Goal: Information Seeking & Learning: Get advice/opinions

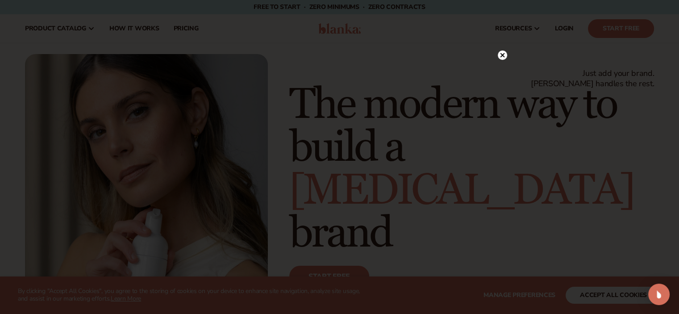
click at [502, 55] on icon at bounding box center [502, 55] width 4 height 4
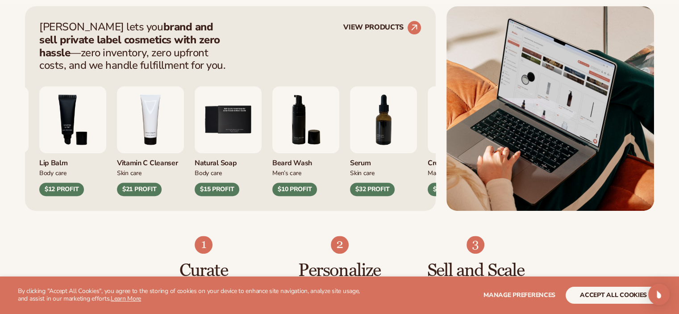
scroll to position [389, 0]
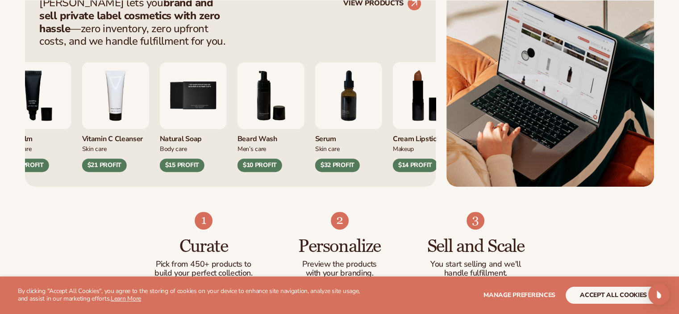
click at [354, 107] on img "7 / 9" at bounding box center [348, 95] width 67 height 67
click at [333, 169] on div "$32 PROFIT" at bounding box center [337, 164] width 45 height 13
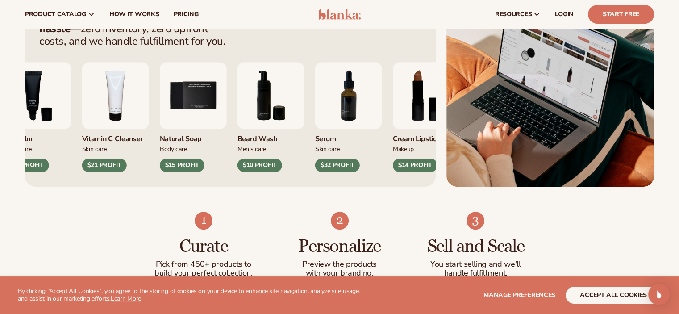
scroll to position [114, 0]
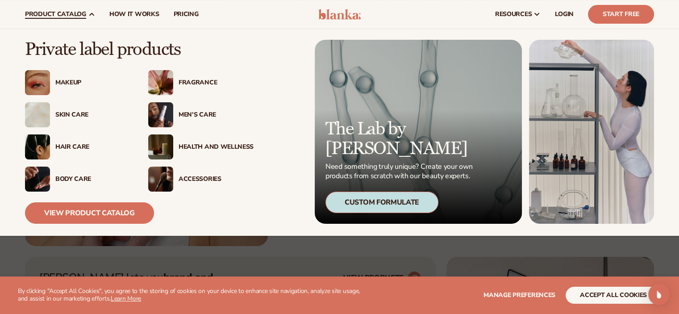
click at [78, 113] on div "Skin Care" at bounding box center [92, 115] width 75 height 8
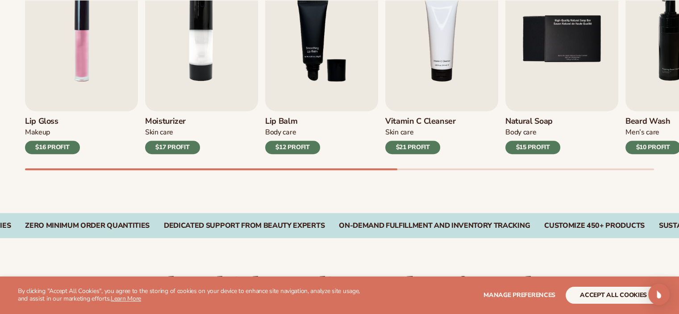
scroll to position [361, 0]
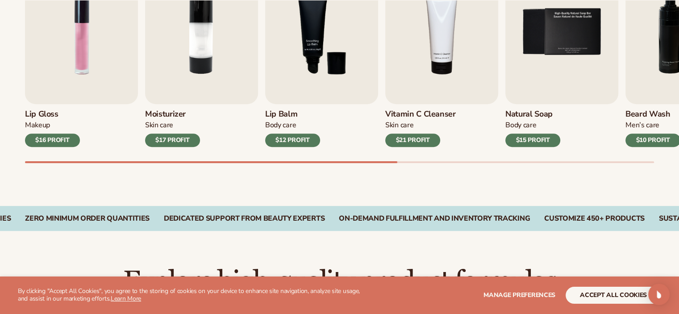
click at [175, 89] on img "2 / 9" at bounding box center [201, 32] width 113 height 144
click at [162, 137] on div "$17 PROFIT" at bounding box center [172, 139] width 55 height 13
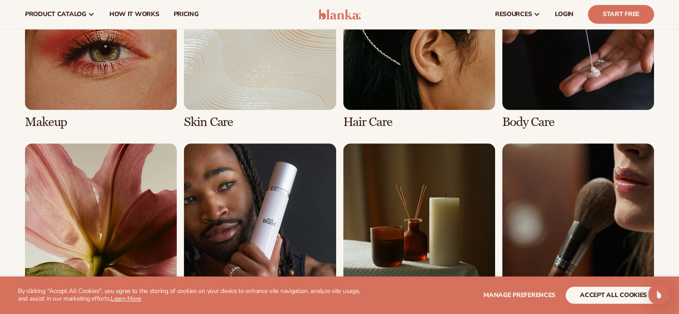
scroll to position [712, 0]
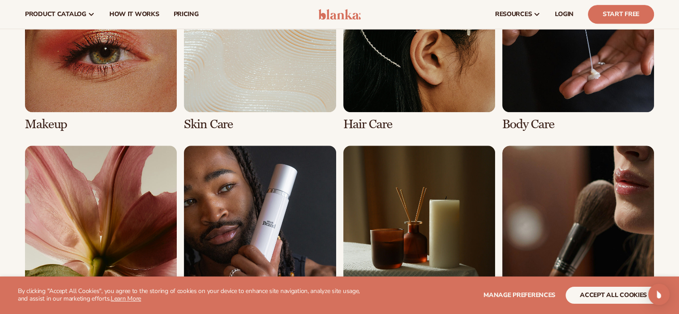
click at [286, 67] on link "2 / 8" at bounding box center [260, 45] width 152 height 171
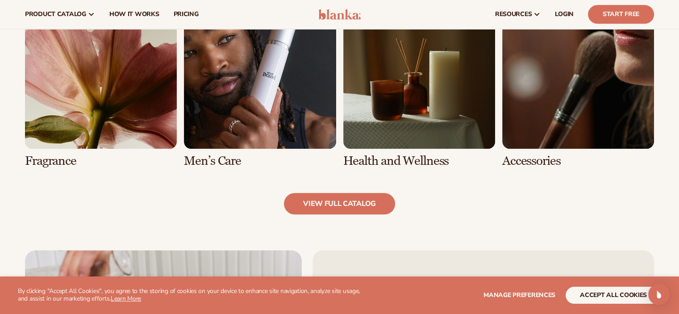
scroll to position [865, 0]
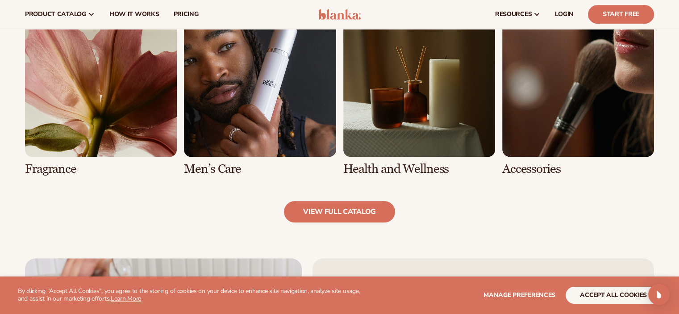
click at [332, 218] on link "view full catalog" at bounding box center [339, 211] width 111 height 21
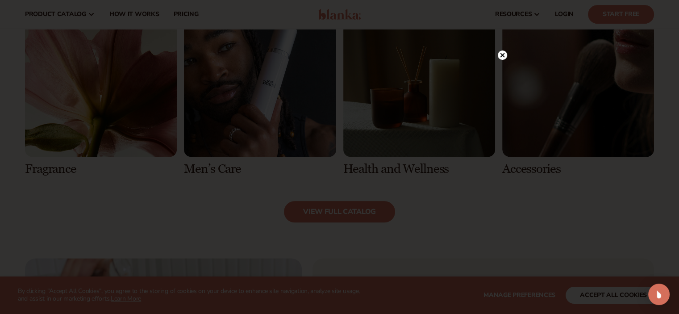
click at [507, 56] on div at bounding box center [339, 157] width 679 height 314
click at [504, 55] on circle at bounding box center [502, 54] width 9 height 9
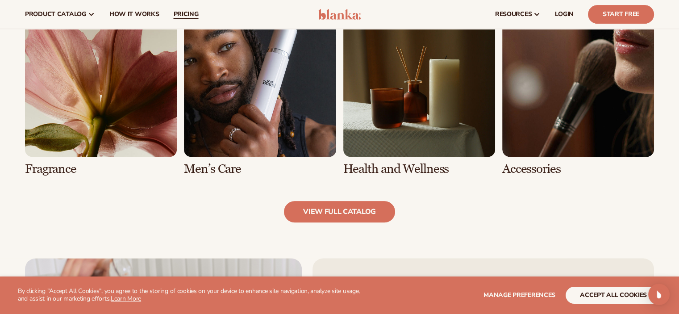
click at [182, 12] on span "pricing" at bounding box center [185, 14] width 25 height 7
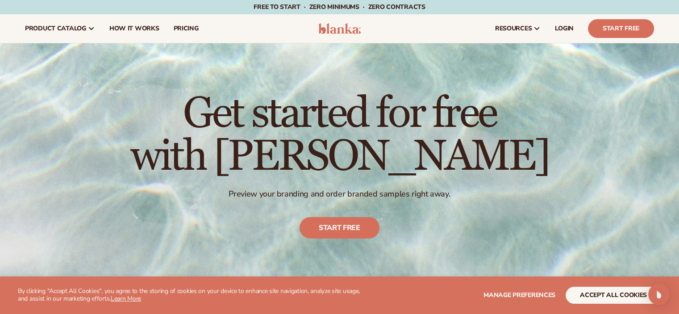
click at [679, 29] on html "WE USE COOKIES By clicking "Accept All Cookies", you agree to the storing of co…" at bounding box center [339, 157] width 679 height 314
click at [149, 32] on span "How It Works" at bounding box center [134, 28] width 50 height 7
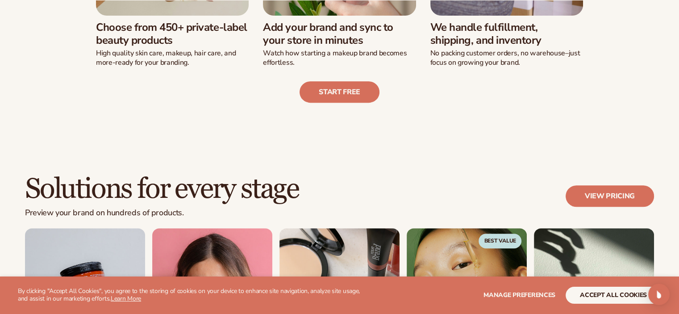
scroll to position [348, 0]
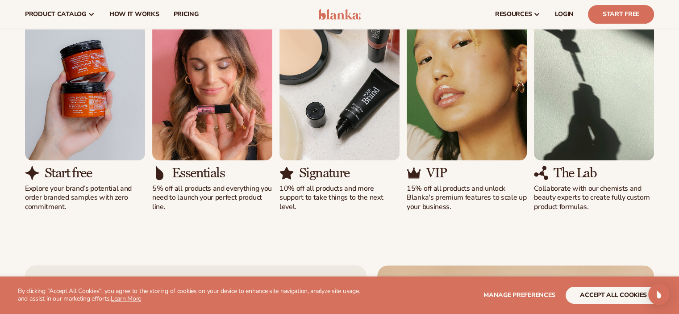
scroll to position [605, 0]
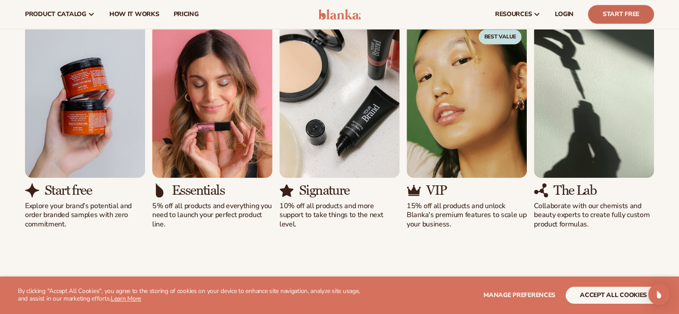
click at [628, 19] on link "Start Free" at bounding box center [621, 14] width 66 height 19
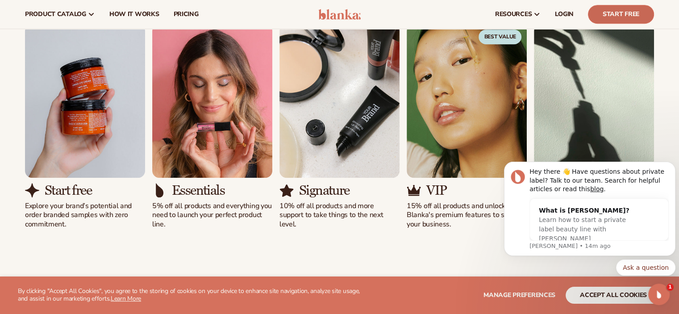
scroll to position [0, 0]
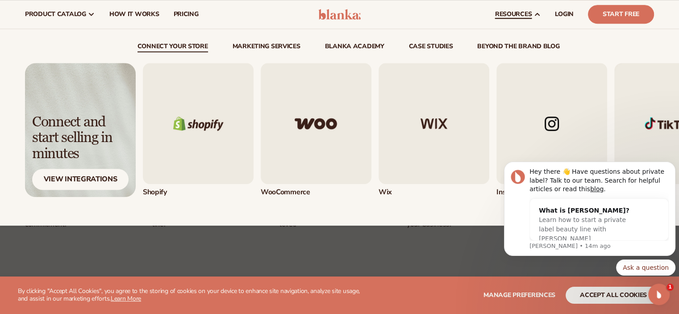
click at [524, 8] on link "resources" at bounding box center [518, 14] width 60 height 29
click at [521, 13] on span "resources" at bounding box center [513, 14] width 37 height 7
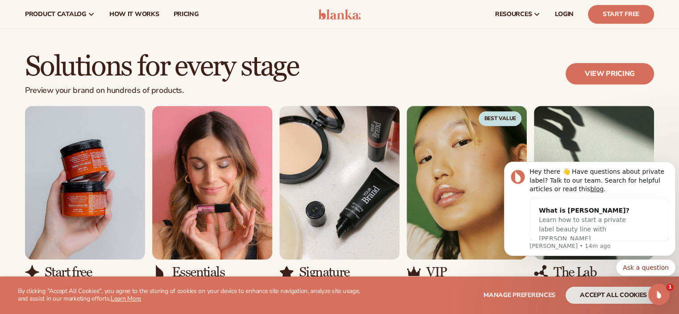
scroll to position [517, 0]
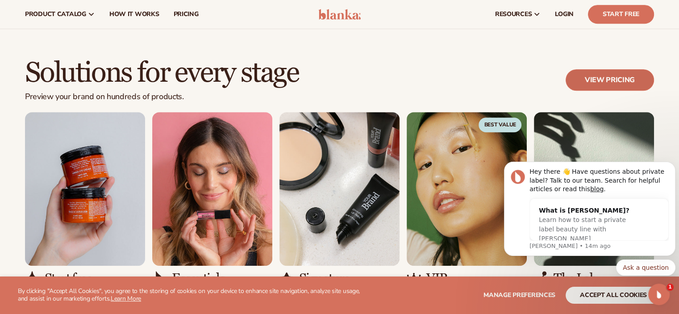
click at [611, 73] on link "View pricing" at bounding box center [610, 79] width 88 height 21
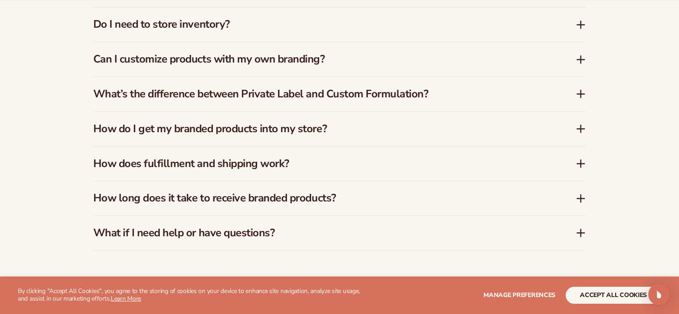
click at [257, 168] on h3 "How does fulfillment and shipping work?" at bounding box center [320, 163] width 455 height 13
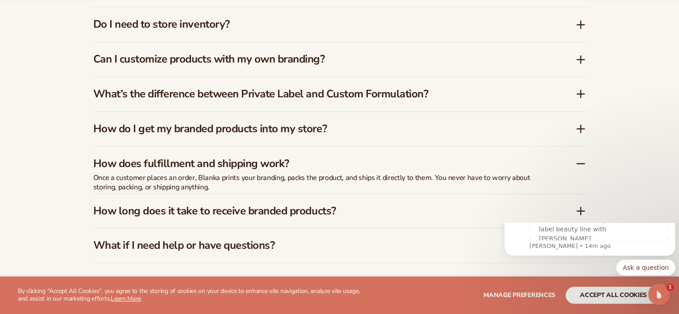
scroll to position [0, 0]
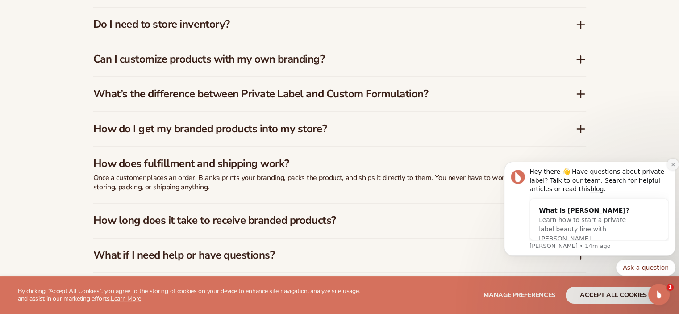
click at [673, 163] on icon "Dismiss notification" at bounding box center [672, 164] width 5 height 5
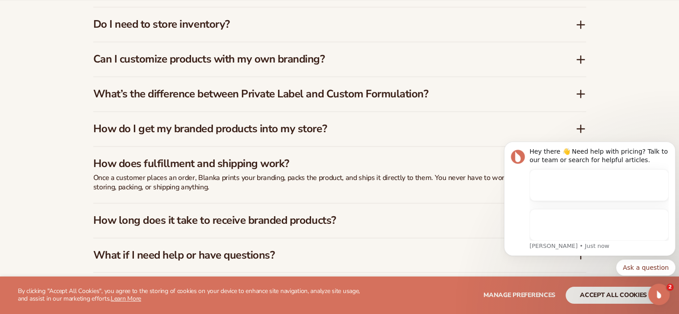
click at [313, 222] on h3 "How long does it take to receive branded products?" at bounding box center [320, 220] width 455 height 13
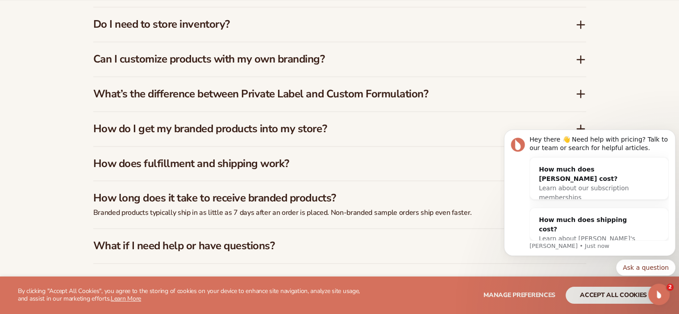
click at [296, 196] on h3 "How long does it take to receive branded products?" at bounding box center [320, 198] width 455 height 13
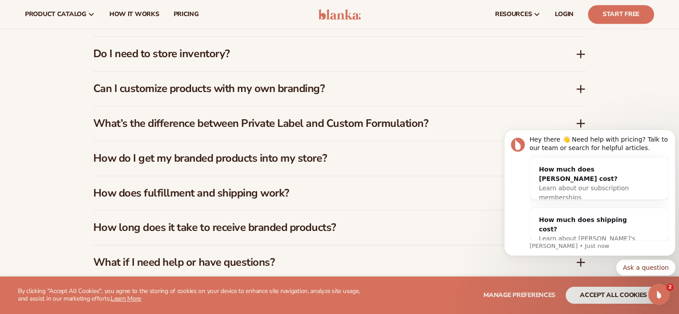
scroll to position [1350, 0]
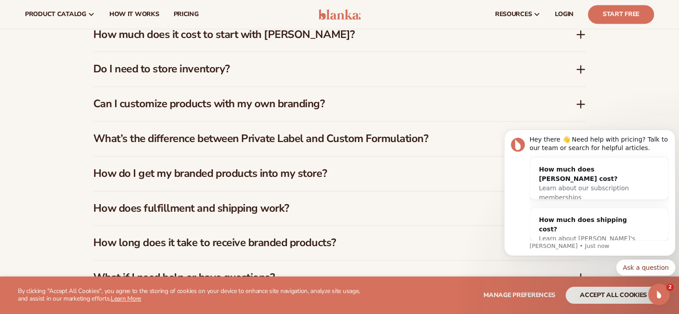
click at [159, 67] on h3 "Do I need to store inventory?" at bounding box center [320, 68] width 455 height 13
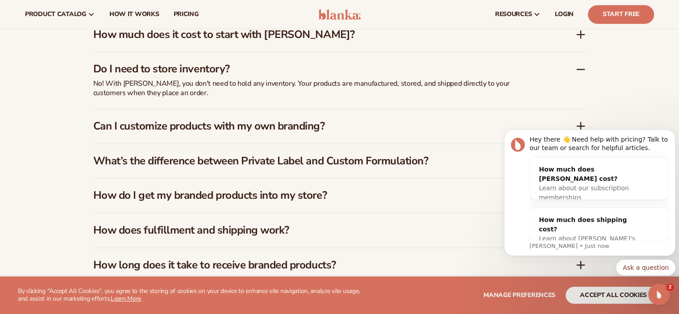
click at [159, 67] on h3 "Do I need to store inventory?" at bounding box center [320, 68] width 455 height 13
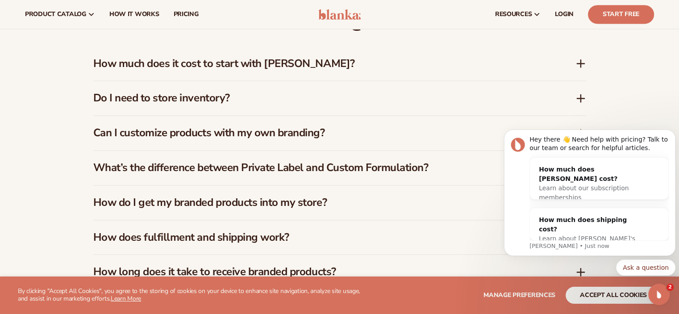
scroll to position [1306, 0]
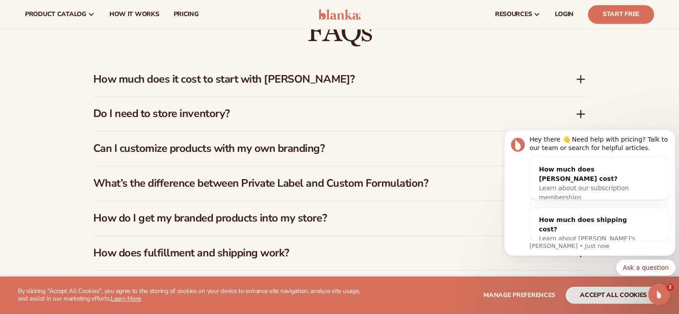
click at [200, 83] on h3 "How much does it cost to start with Blanka?" at bounding box center [320, 79] width 455 height 13
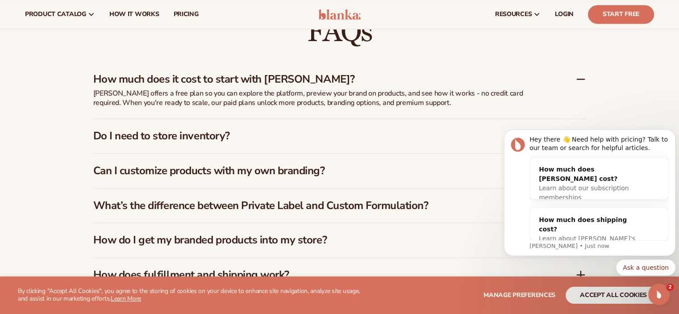
click at [200, 83] on h3 "How much does it cost to start with Blanka?" at bounding box center [320, 79] width 455 height 13
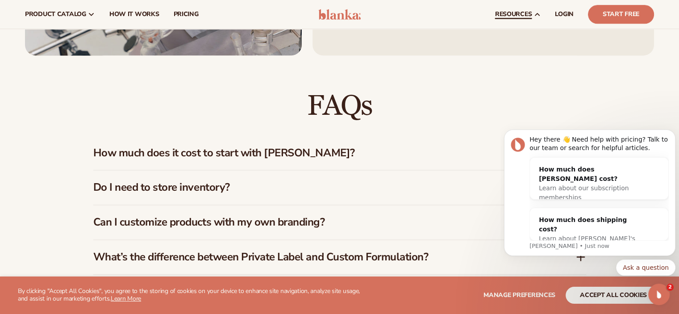
scroll to position [1216, 0]
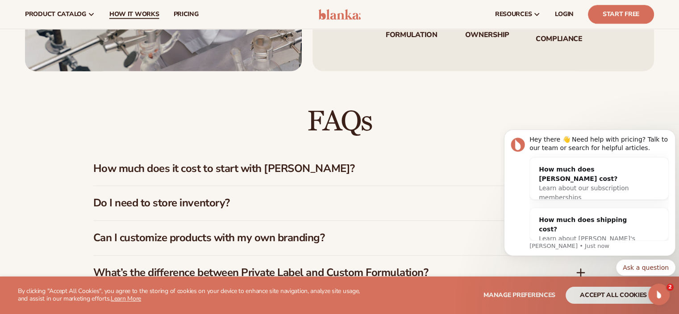
click at [143, 17] on span "How It Works" at bounding box center [134, 14] width 50 height 7
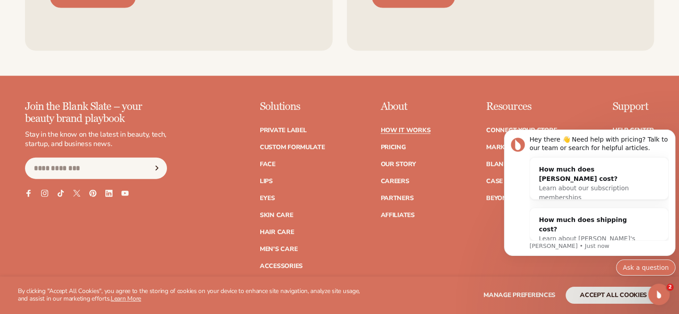
click at [635, 265] on button "Ask a question" at bounding box center [645, 267] width 59 height 16
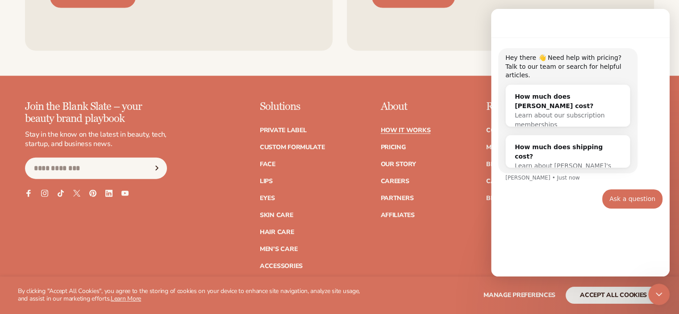
drag, startPoint x: 545, startPoint y: 245, endPoint x: 520, endPoint y: 259, distance: 28.8
click at [540, 248] on div "Hey there 👋 Need help with pricing? Talk to our team or search for helpful arti…" at bounding box center [580, 152] width 179 height 231
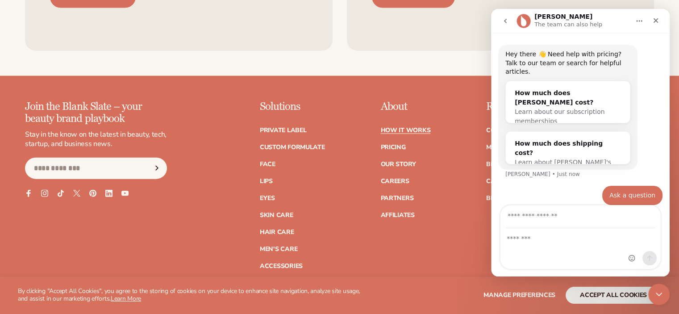
scroll to position [25, 0]
click at [555, 249] on div "Intercom messenger" at bounding box center [580, 249] width 160 height 40
click at [544, 243] on textarea "Message…" at bounding box center [580, 236] width 160 height 15
click at [538, 223] on input "Your email" at bounding box center [580, 216] width 149 height 23
type input "**********"
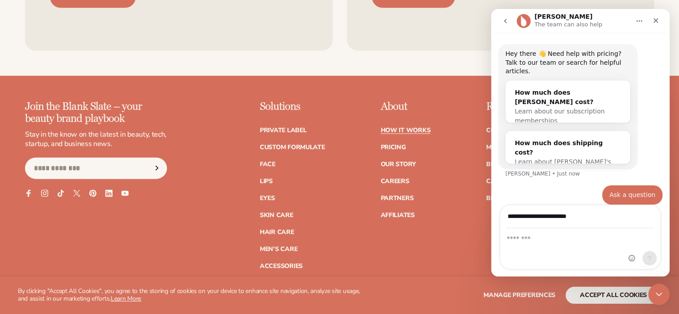
click at [536, 248] on div "Intercom messenger" at bounding box center [580, 249] width 160 height 40
click at [521, 242] on textarea "Message…" at bounding box center [580, 236] width 160 height 15
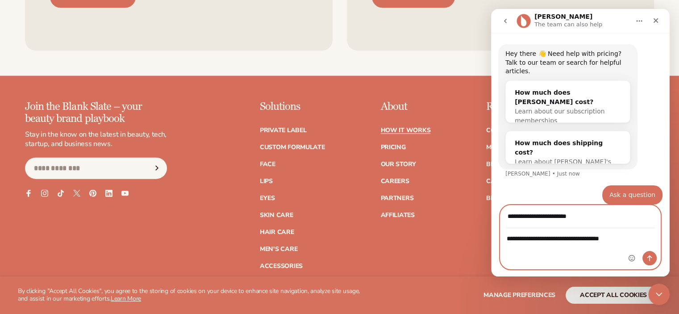
type textarea "**********"
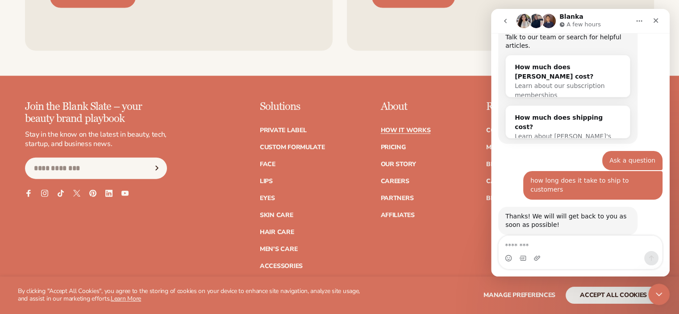
scroll to position [76, 0]
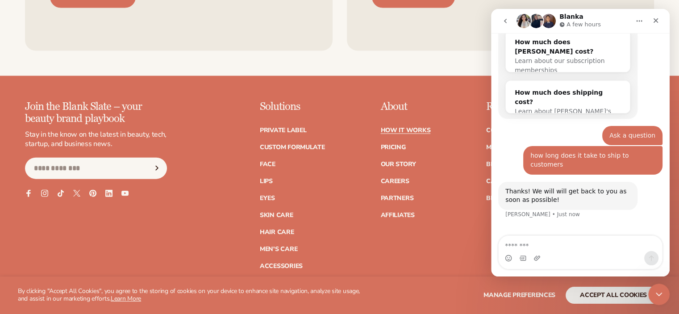
click at [192, 222] on div "Join the Blank Slate – your beauty brand playbook Stay in the know on the lates…" at bounding box center [339, 185] width 629 height 168
